Goal: Task Accomplishment & Management: Manage account settings

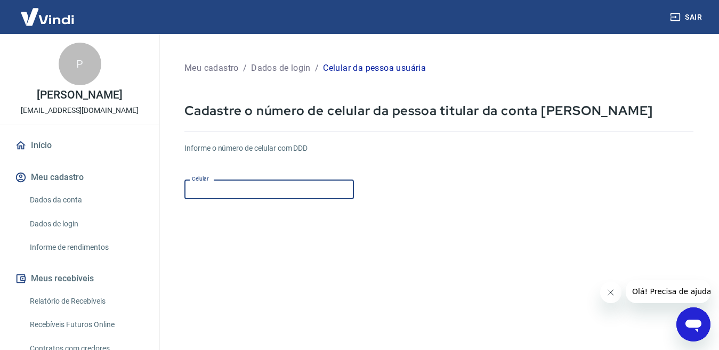
click at [264, 198] on input "Celular" at bounding box center [269, 190] width 170 height 20
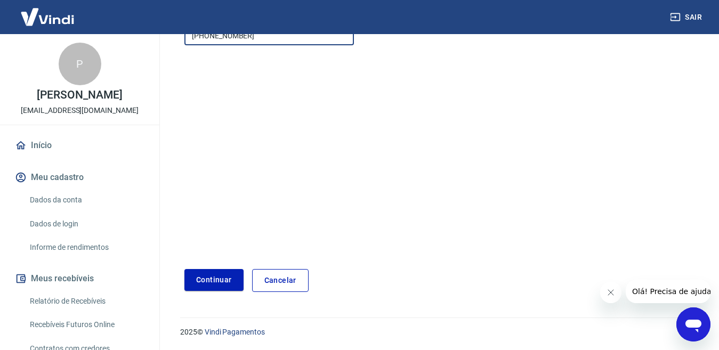
scroll to position [155, 0]
type input "[PHONE_NUMBER]"
click at [203, 276] on button "Continuar" at bounding box center [213, 280] width 59 height 22
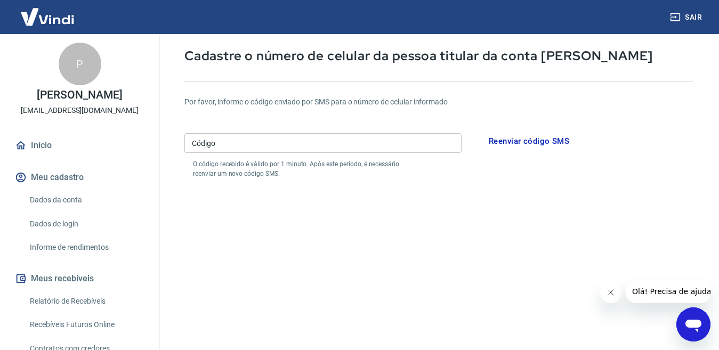
scroll to position [49, 0]
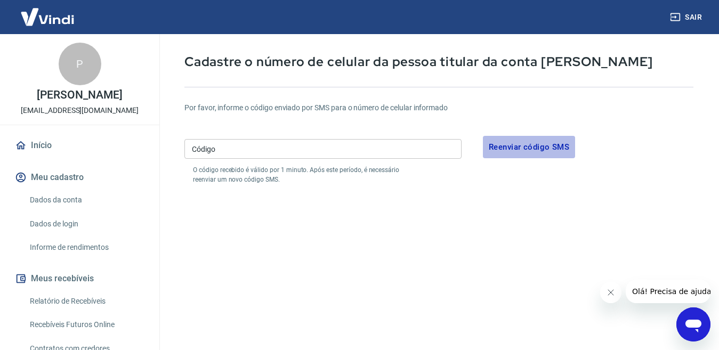
click at [512, 149] on button "Reenviar código SMS" at bounding box center [529, 147] width 92 height 22
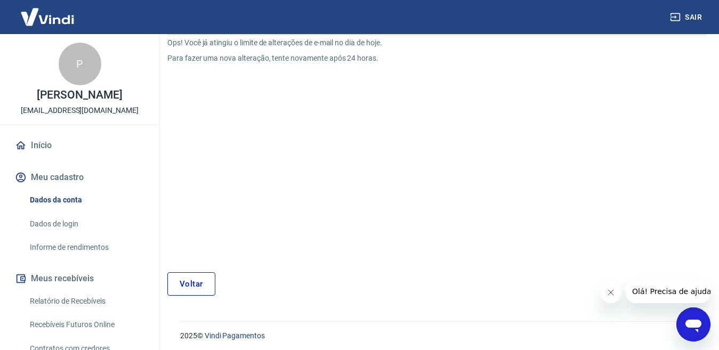
scroll to position [102, 0]
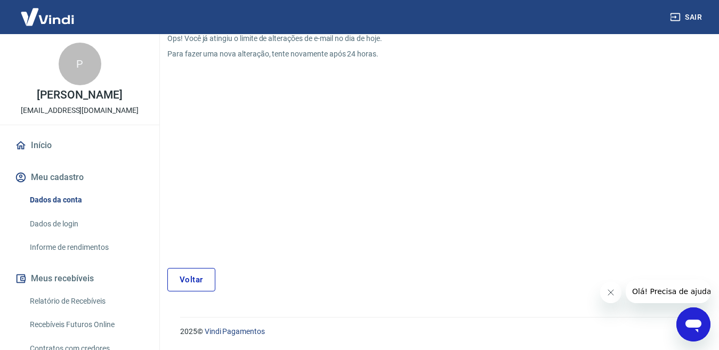
click at [183, 290] on link "Voltar" at bounding box center [191, 279] width 48 height 23
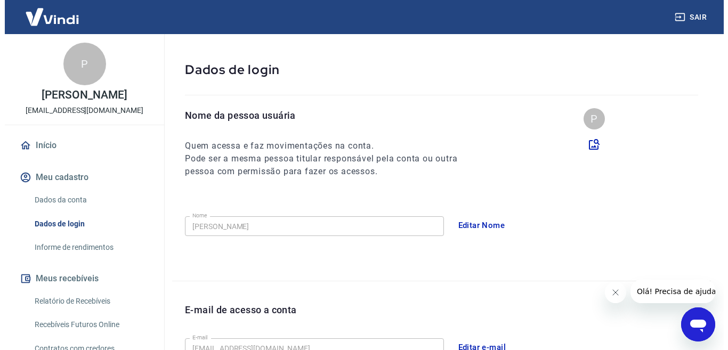
scroll to position [34, 0]
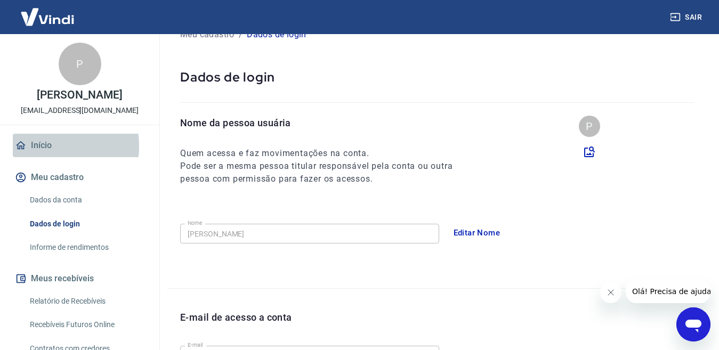
click at [42, 157] on link "Início" at bounding box center [80, 145] width 134 height 23
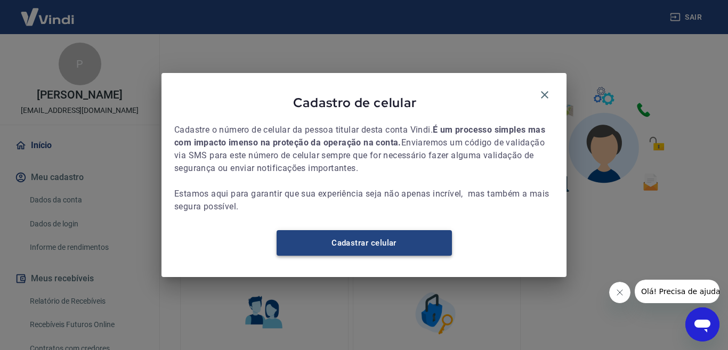
click at [357, 248] on link "Cadastrar celular" at bounding box center [364, 243] width 175 height 26
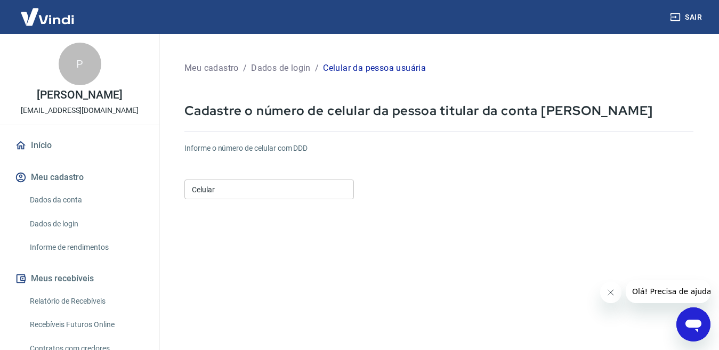
click at [269, 189] on input "Celular" at bounding box center [269, 190] width 170 height 20
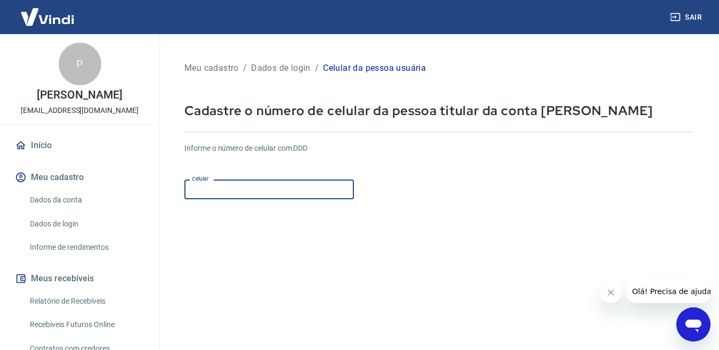
type input "[PHONE_NUMBER]"
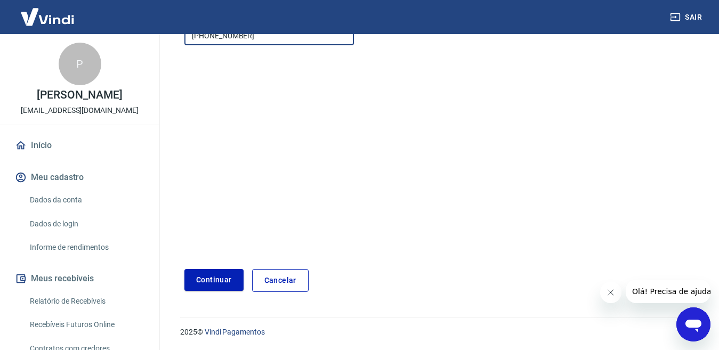
scroll to position [155, 0]
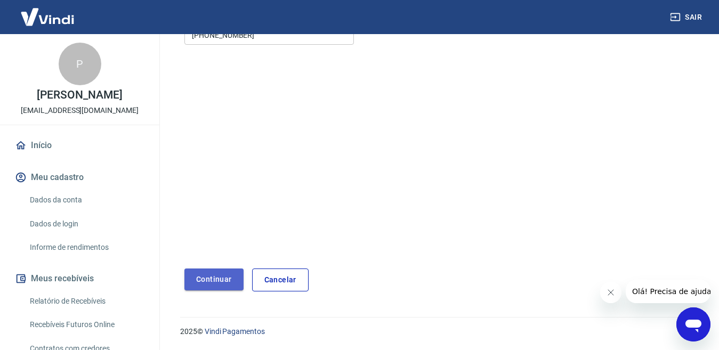
click at [213, 279] on button "Continuar" at bounding box center [213, 280] width 59 height 22
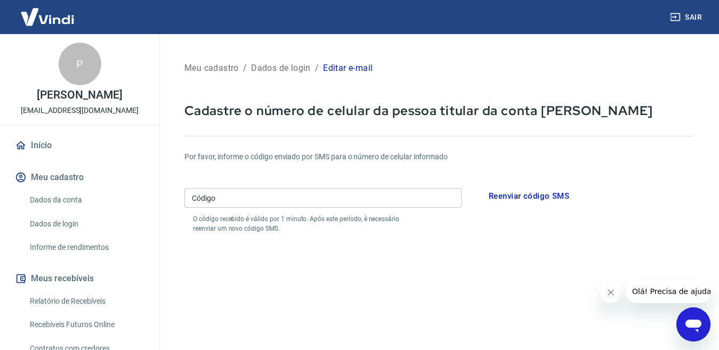
click at [280, 199] on input "Código" at bounding box center [322, 198] width 277 height 20
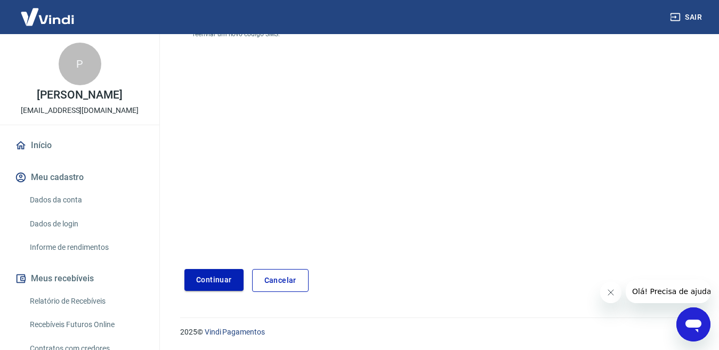
scroll to position [195, 0]
click at [214, 286] on button "Continuar" at bounding box center [213, 280] width 59 height 22
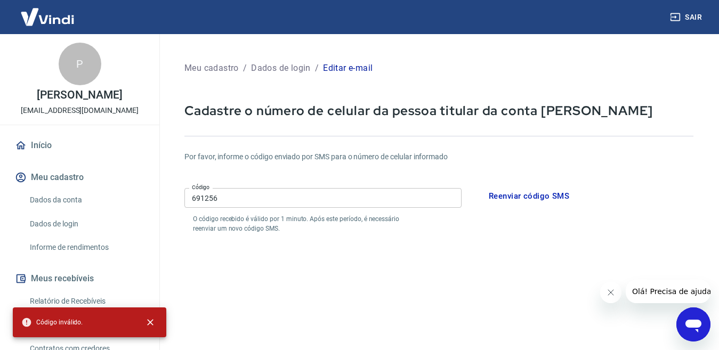
scroll to position [0, 0]
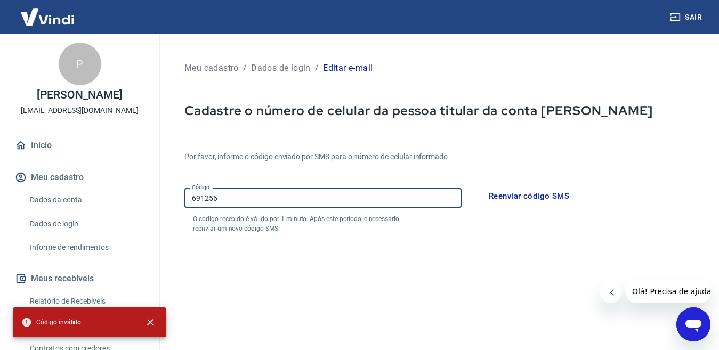
click at [234, 202] on input "691256" at bounding box center [322, 198] width 277 height 20
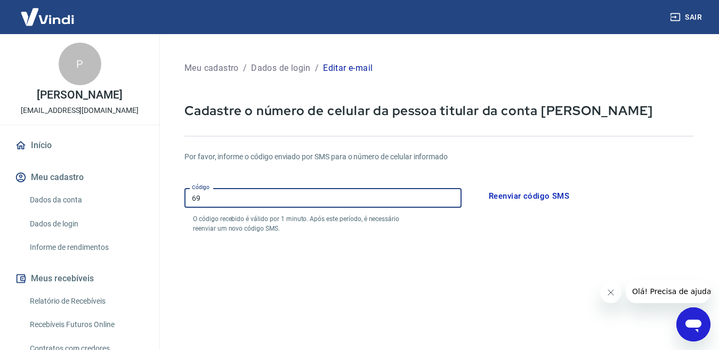
type input "6"
click at [234, 202] on input "Código" at bounding box center [322, 198] width 277 height 20
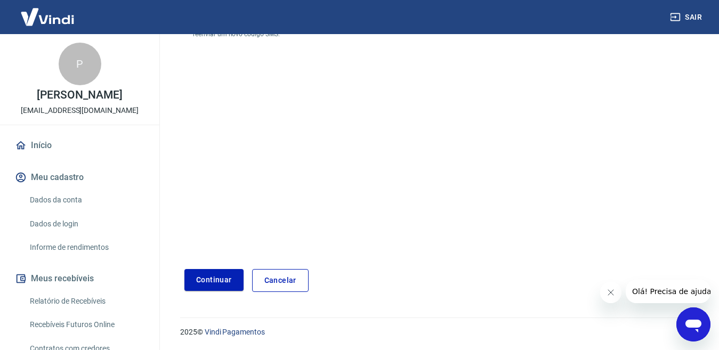
scroll to position [195, 0]
type input "589720"
click at [214, 280] on button "Continuar" at bounding box center [213, 280] width 59 height 22
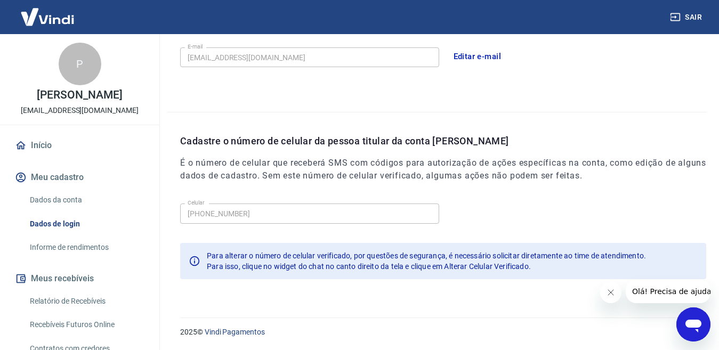
scroll to position [333, 0]
click at [612, 293] on icon "Fechar mensagem da empresa" at bounding box center [611, 292] width 9 height 9
click at [35, 157] on link "Início" at bounding box center [80, 145] width 134 height 23
